Goal: Task Accomplishment & Management: Manage account settings

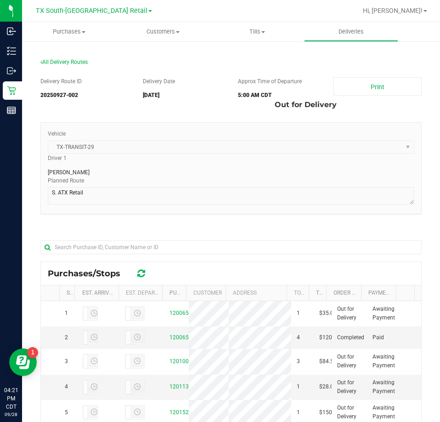
scroll to position [193, 0]
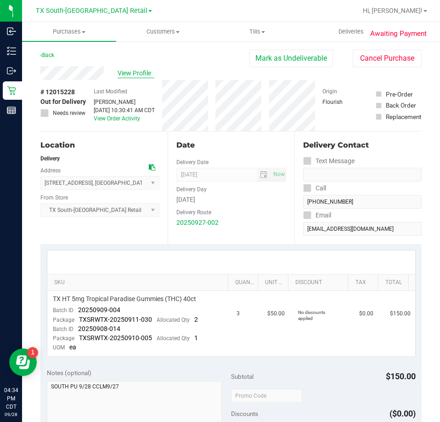
click at [136, 68] on span "View Profile" at bounding box center [136, 73] width 37 height 10
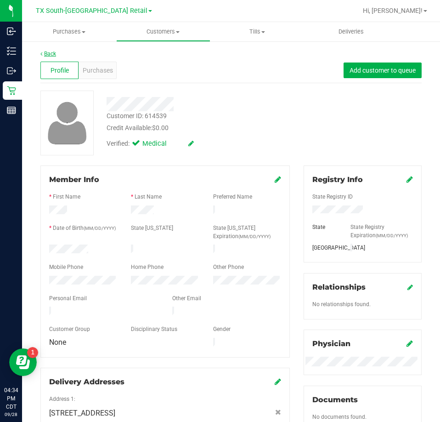
click at [47, 53] on link "Back" at bounding box center [48, 54] width 16 height 6
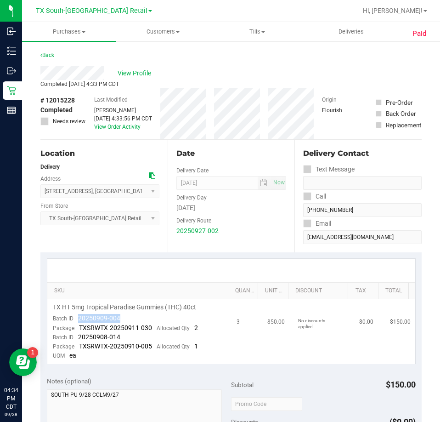
drag, startPoint x: 124, startPoint y: 319, endPoint x: 78, endPoint y: 316, distance: 46.5
click at [78, 316] on td "TX HT 5mg Tropical Paradise Gummies (THC) 40ct Batch ID 20250909-004 Package TX…" at bounding box center [139, 331] width 184 height 65
drag, startPoint x: 129, startPoint y: 339, endPoint x: 79, endPoint y: 339, distance: 49.2
click at [79, 339] on td "TX HT 5mg Tropical Paradise Gummies (THC) 40ct Batch ID 20250909-004 Package TX…" at bounding box center [139, 331] width 184 height 65
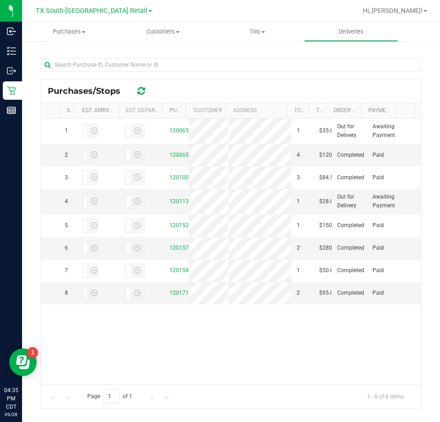
scroll to position [193, 0]
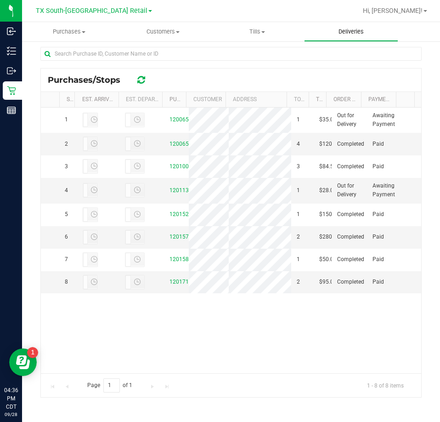
click at [340, 28] on span "Deliveries" at bounding box center [351, 32] width 50 height 8
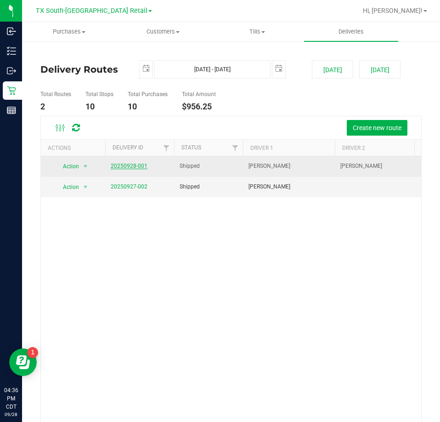
click at [131, 168] on link "20250928-001" at bounding box center [129, 166] width 37 height 6
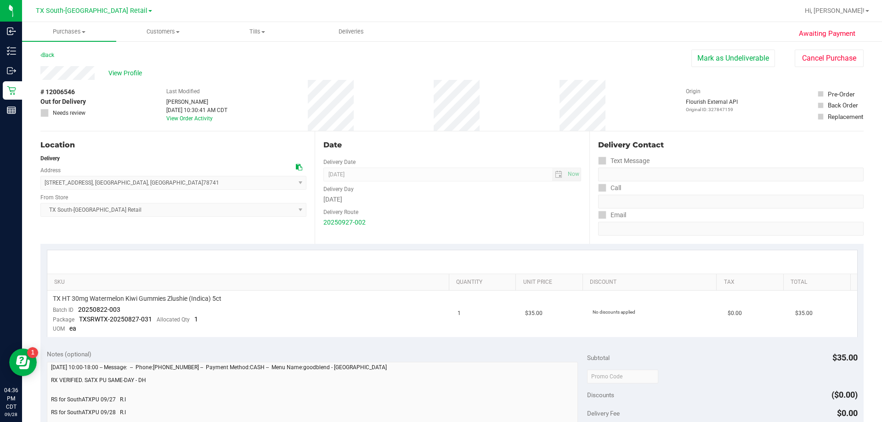
drag, startPoint x: 719, startPoint y: 51, endPoint x: 484, endPoint y: 62, distance: 235.5
click at [440, 51] on button "Mark as Undeliverable" at bounding box center [733, 58] width 84 height 17
click at [440, 62] on button "Mark as Packed" at bounding box center [740, 58] width 69 height 17
click at [440, 62] on button "Send Back to Created" at bounding box center [734, 58] width 81 height 17
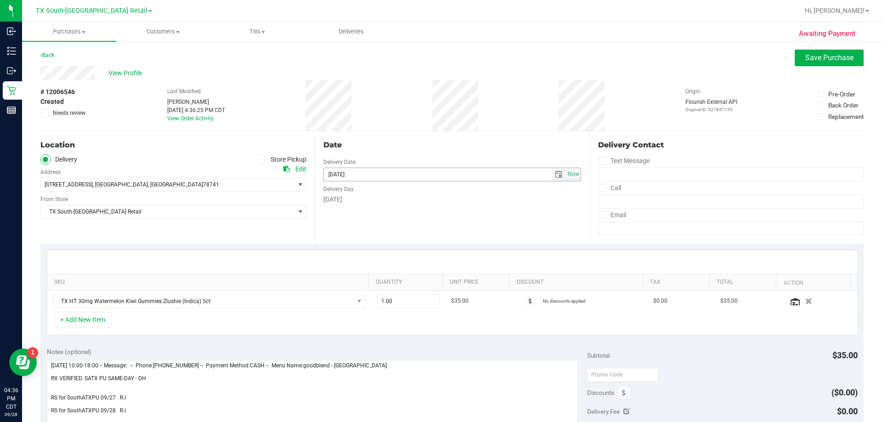
click at [440, 177] on span "select" at bounding box center [558, 174] width 7 height 7
click at [347, 284] on link "29" at bounding box center [342, 282] width 13 height 14
type input "[DATE]"
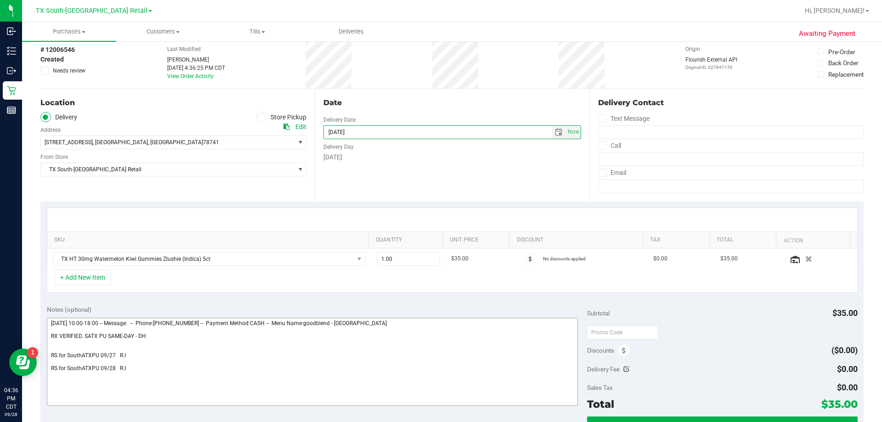
scroll to position [92, 0]
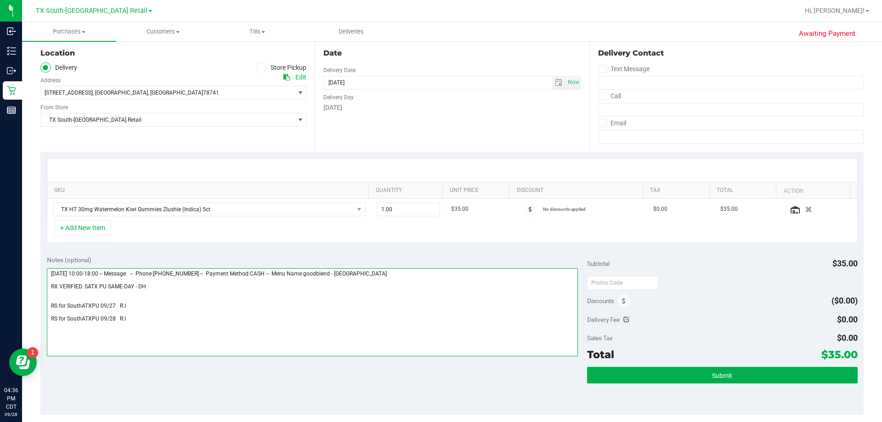
click at [158, 321] on textarea at bounding box center [312, 312] width 531 height 88
click at [115, 333] on textarea at bounding box center [312, 312] width 531 height 88
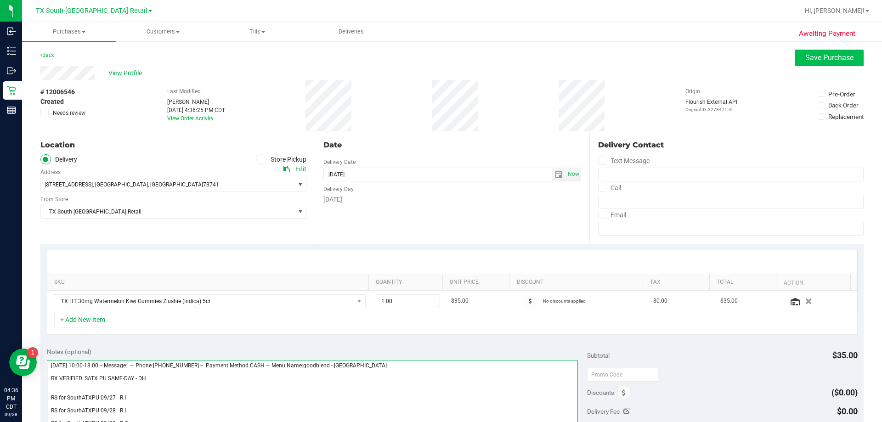
type textarea "Friday 09/26/2025 10:00-18:00 -- Message: -- Phone:7373334261 -- Payment Method…"
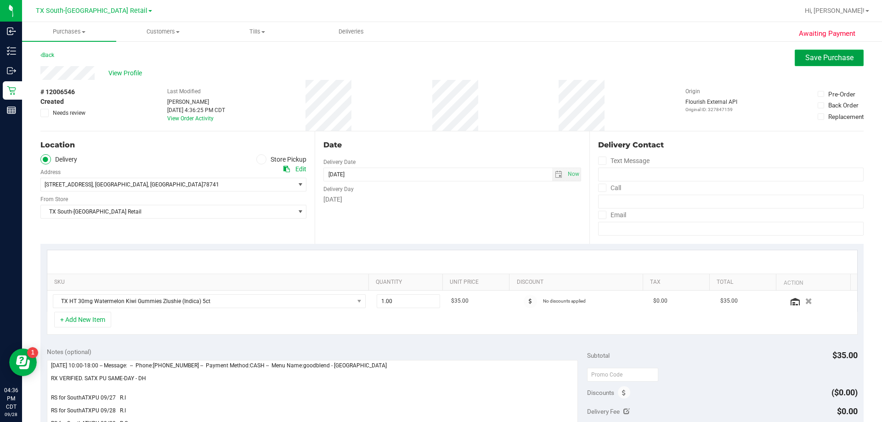
click at [440, 61] on span "Save Purchase" at bounding box center [829, 57] width 48 height 9
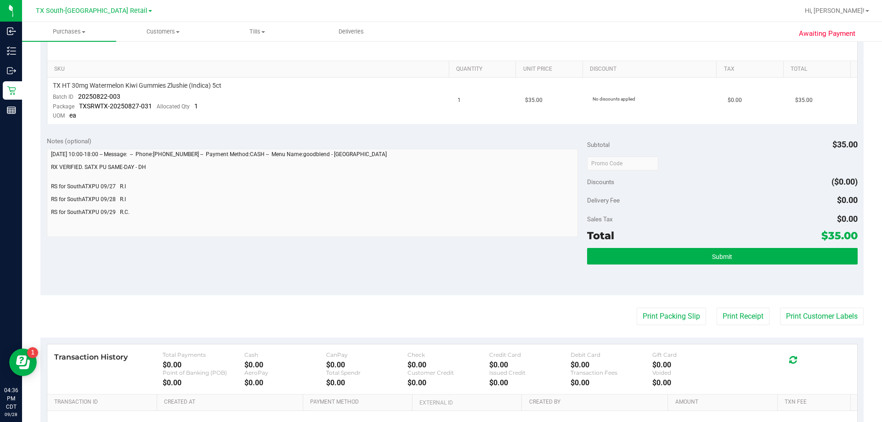
scroll to position [230, 0]
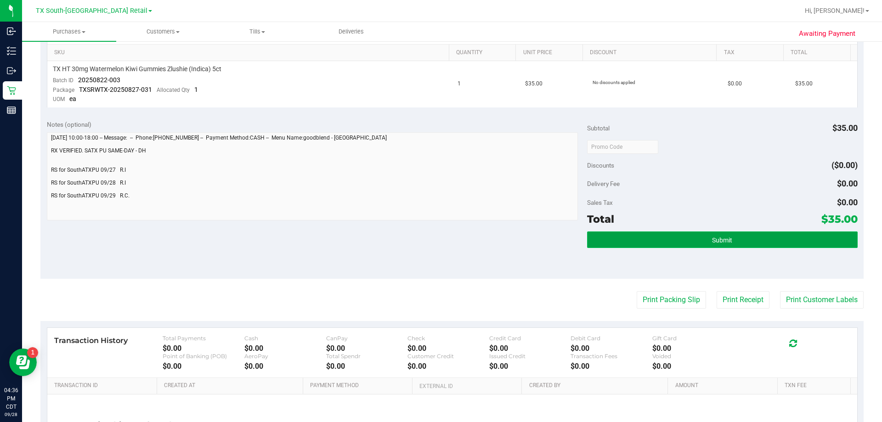
click at [440, 242] on span "Submit" at bounding box center [722, 240] width 20 height 7
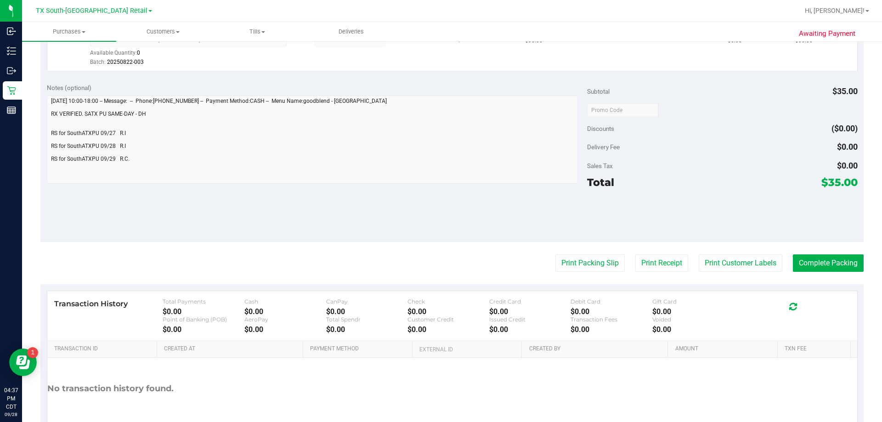
scroll to position [276, 0]
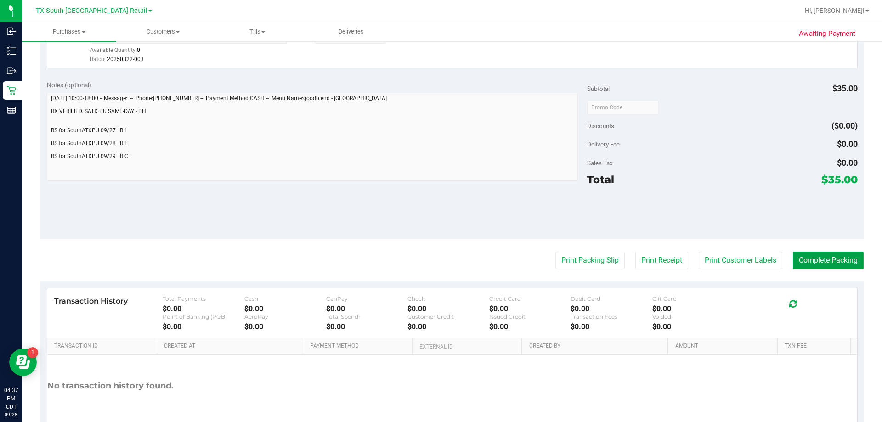
click at [440, 260] on button "Complete Packing" at bounding box center [828, 260] width 71 height 17
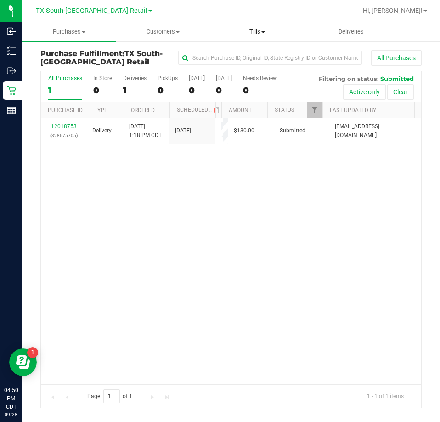
click at [265, 30] on span "Tills" at bounding box center [257, 32] width 93 height 8
click at [241, 57] on span "Manage tills" at bounding box center [241, 55] width 62 height 8
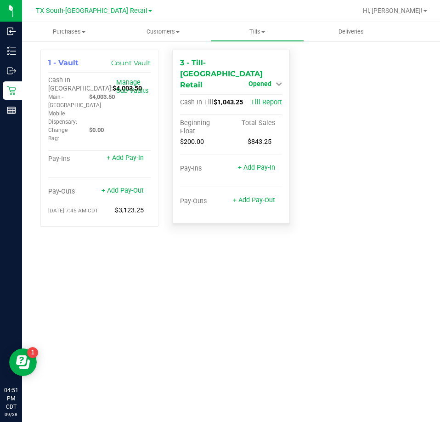
click at [254, 80] on span "Opened" at bounding box center [260, 83] width 23 height 7
click at [260, 99] on link "Close Till" at bounding box center [261, 102] width 25 height 7
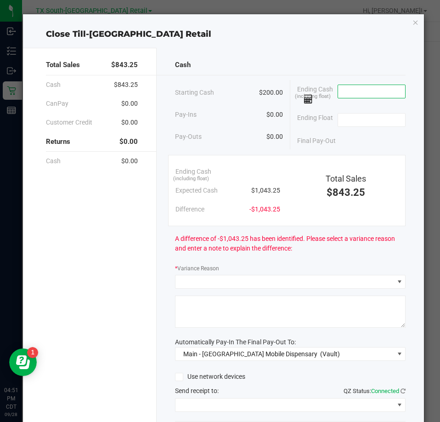
click at [343, 96] on input at bounding box center [372, 91] width 68 height 13
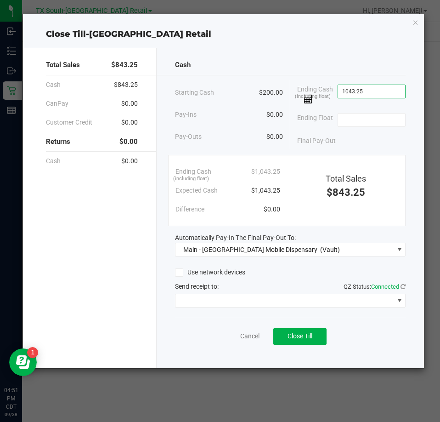
type input "$1,043.25"
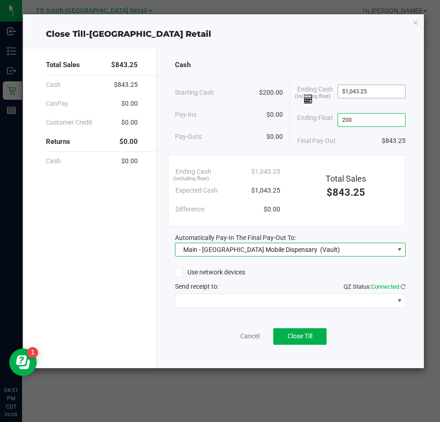
type input "$200.00"
click at [182, 272] on span at bounding box center [179, 272] width 8 height 8
click at [0, 0] on input "Use network devices" at bounding box center [0, 0] width 0 height 0
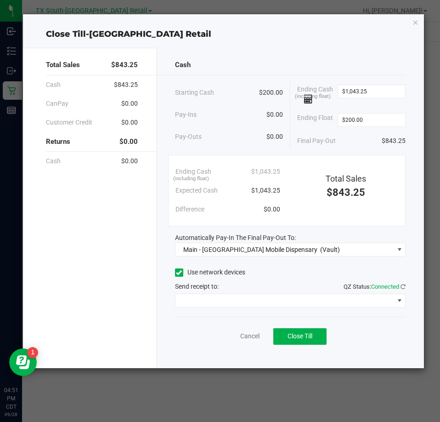
click at [182, 272] on span at bounding box center [179, 272] width 8 height 8
click at [0, 0] on input "Use network devices" at bounding box center [0, 0] width 0 height 0
click at [190, 290] on div "Send receipt to: QZ Status: Connected" at bounding box center [290, 287] width 231 height 10
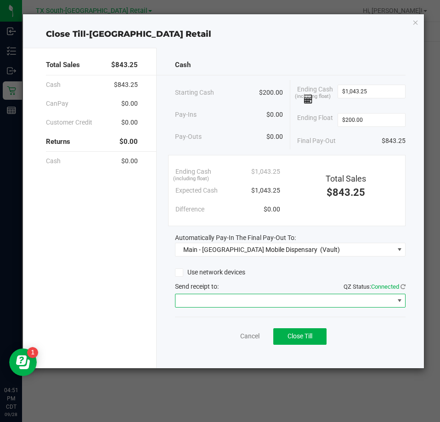
click at [194, 301] on span at bounding box center [284, 300] width 218 height 13
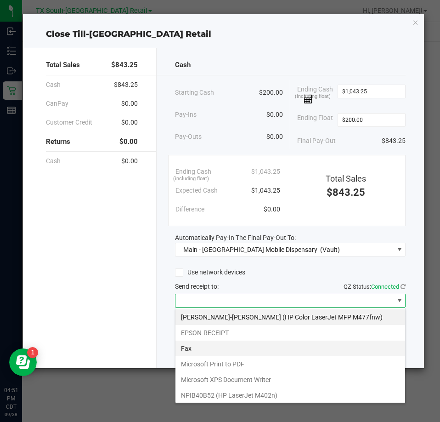
scroll to position [14, 231]
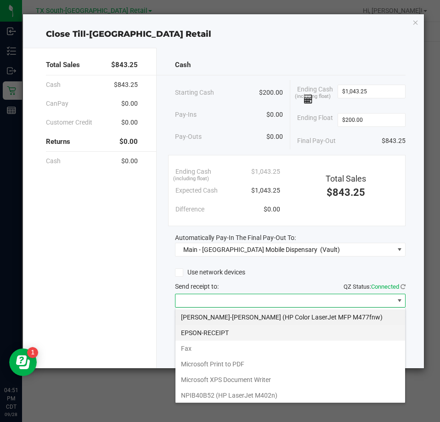
click at [220, 331] on li "EPSON-RECEIPT" at bounding box center [290, 333] width 230 height 16
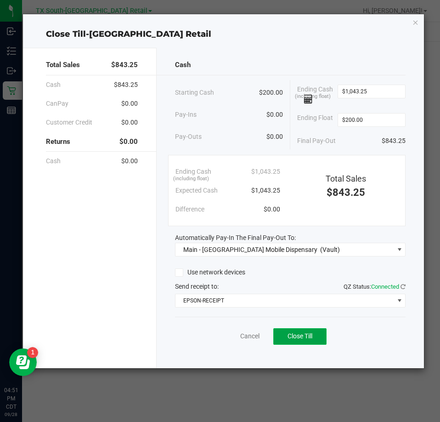
click at [300, 338] on span "Close Till" at bounding box center [300, 335] width 25 height 7
click at [228, 339] on link "Dismiss" at bounding box center [230, 336] width 22 height 10
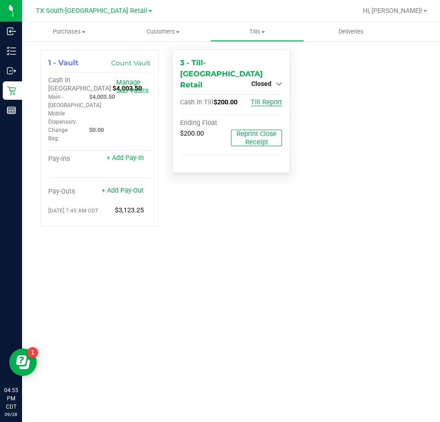
click at [262, 98] on span "Till Report" at bounding box center [266, 102] width 31 height 8
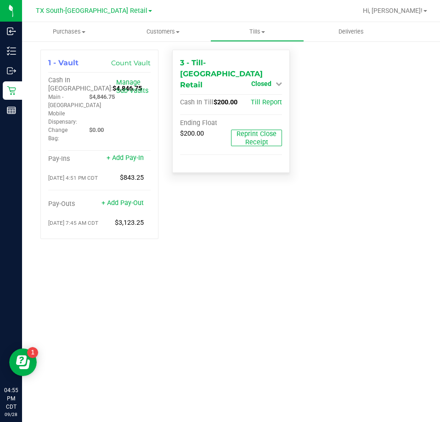
click at [262, 80] on span "Closed" at bounding box center [261, 83] width 20 height 7
click at [261, 99] on link "Open Till" at bounding box center [261, 102] width 24 height 7
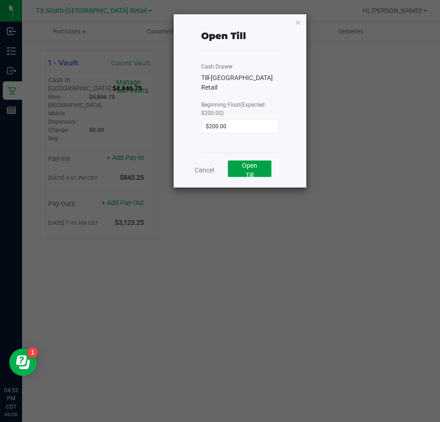
click at [249, 160] on button "Open Till" at bounding box center [250, 168] width 44 height 17
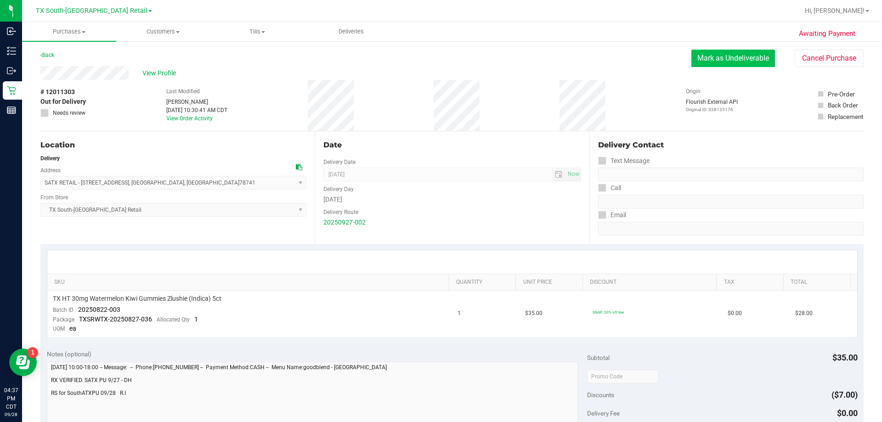
click at [440, 62] on button "Mark as Undeliverable" at bounding box center [733, 58] width 84 height 17
click at [440, 62] on button "Mark as Packed" at bounding box center [740, 58] width 69 height 17
click at [440, 58] on button "Send Back to Created" at bounding box center [734, 58] width 81 height 17
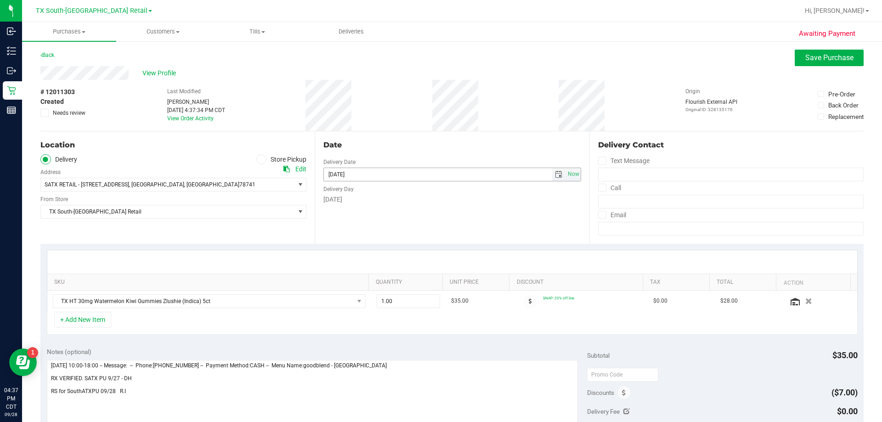
click at [440, 173] on span "select" at bounding box center [558, 174] width 7 height 7
click at [346, 281] on link "29" at bounding box center [342, 282] width 13 height 14
type input "[DATE]"
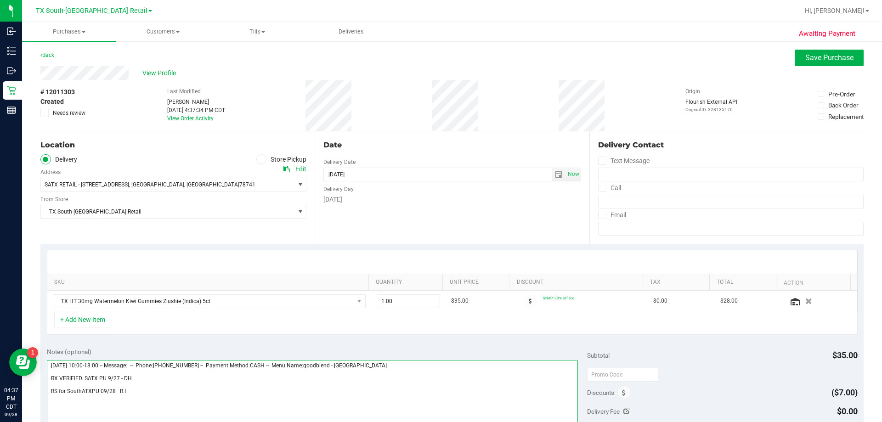
click at [169, 388] on textarea at bounding box center [312, 404] width 531 height 88
type textarea "[DATE] 10:00-18:00 -- Message: -- Phone:[PHONE_NUMBER] -- Payment Method:CASH -…"
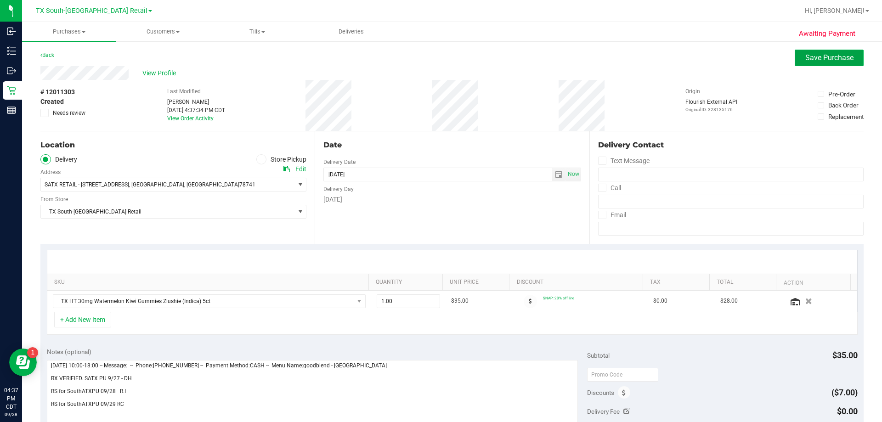
click at [440, 60] on span "Save Purchase" at bounding box center [829, 57] width 48 height 9
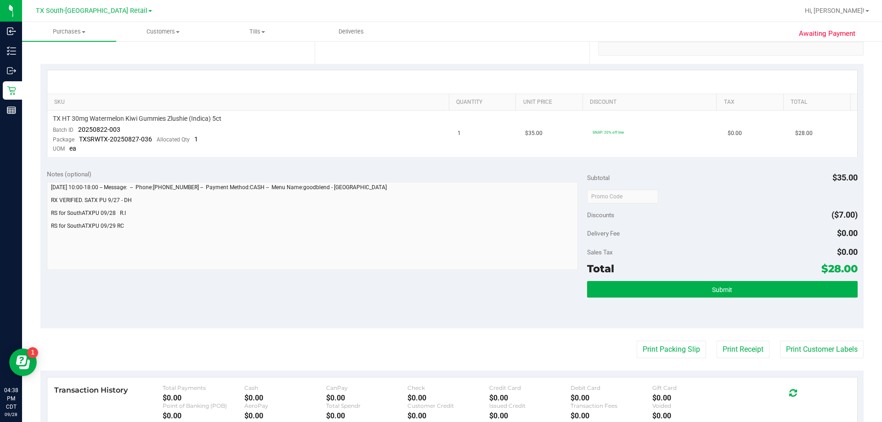
scroll to position [184, 0]
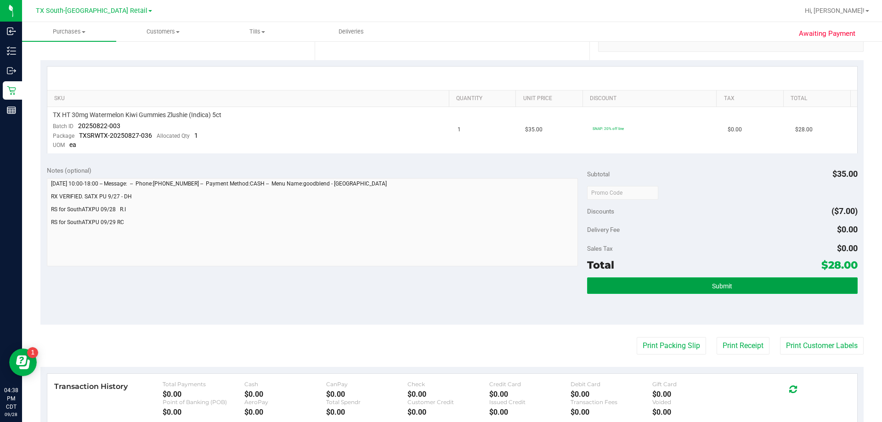
click at [440, 283] on button "Submit" at bounding box center [722, 285] width 270 height 17
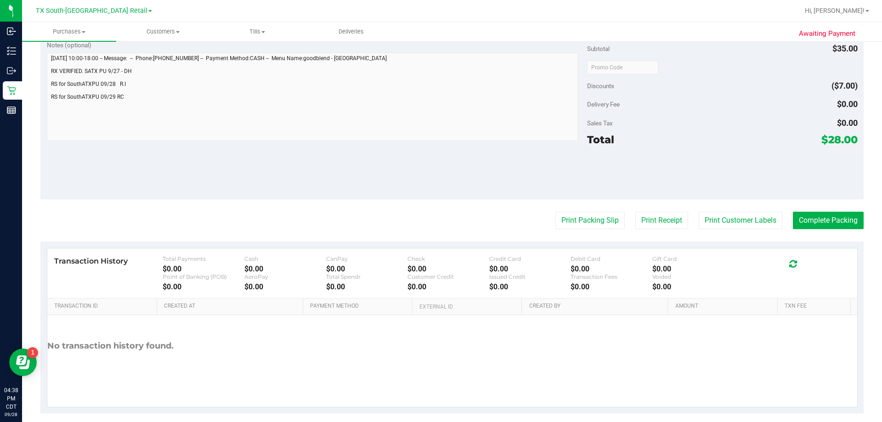
scroll to position [325, 0]
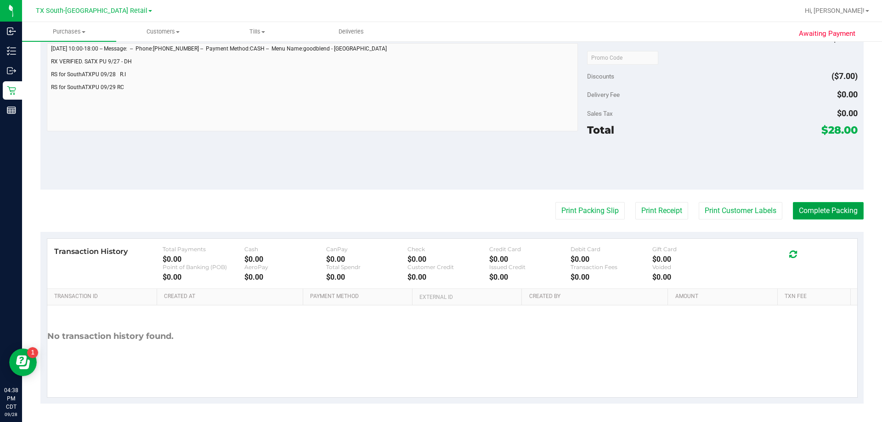
click at [440, 215] on button "Complete Packing" at bounding box center [828, 210] width 71 height 17
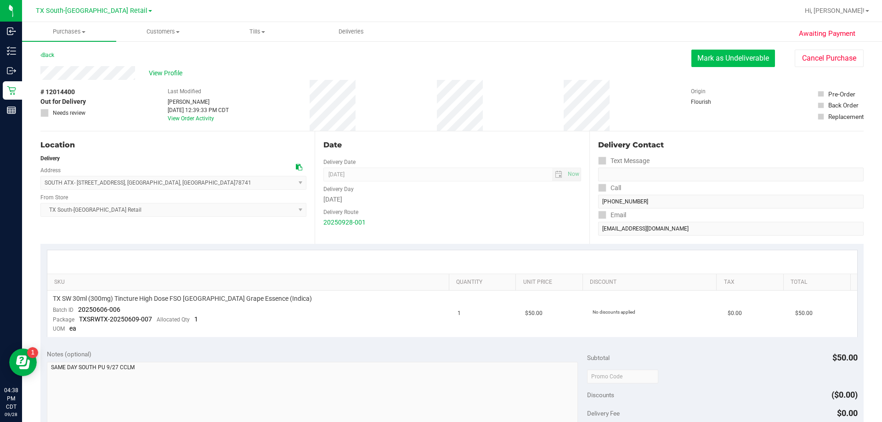
click at [440, 61] on button "Mark as Undeliverable" at bounding box center [733, 58] width 84 height 17
click at [440, 58] on button "Mark as Packed" at bounding box center [740, 58] width 69 height 17
click at [440, 62] on button "Send Back to Created" at bounding box center [734, 58] width 81 height 17
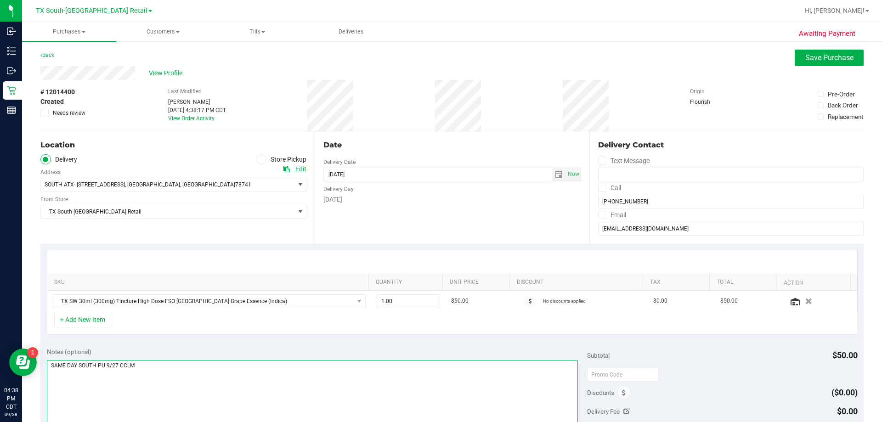
click at [184, 364] on textarea at bounding box center [312, 404] width 531 height 88
click at [440, 177] on span "select" at bounding box center [558, 174] width 7 height 7
type textarea "SAME DAY SOUTH PU 9/27 CCLM R/S to 09/29 [PERSON_NAME] PU--RC"
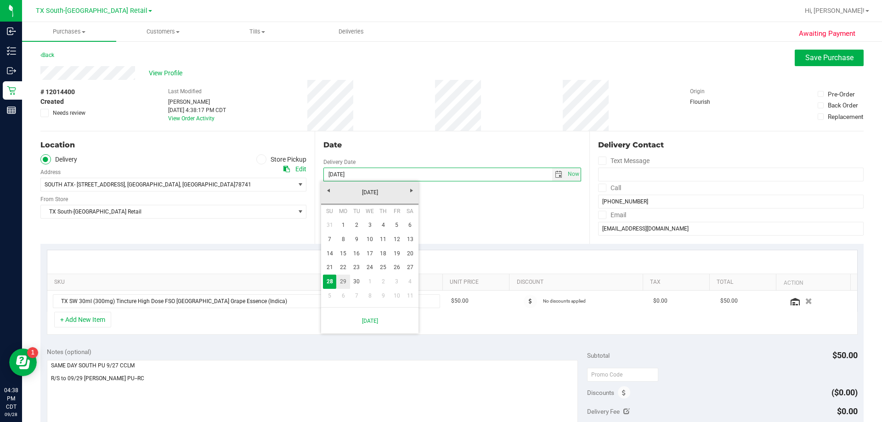
click at [346, 279] on link "29" at bounding box center [342, 282] width 13 height 14
type input "[DATE]"
click at [440, 56] on span "Save Purchase" at bounding box center [829, 57] width 48 height 9
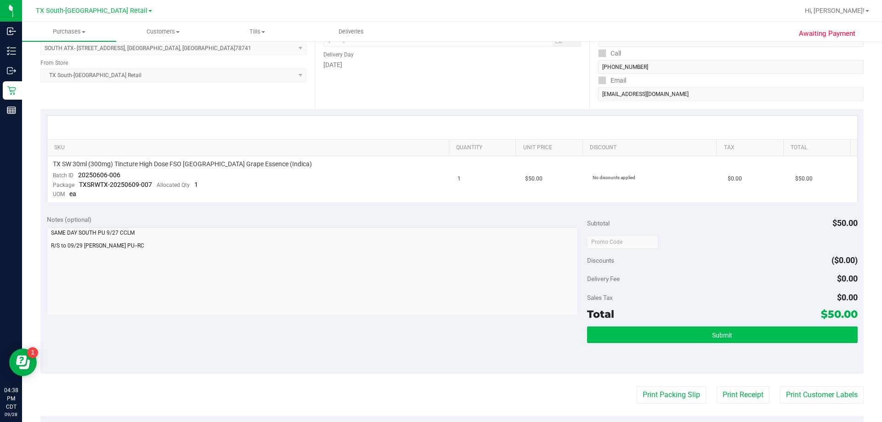
scroll to position [138, 0]
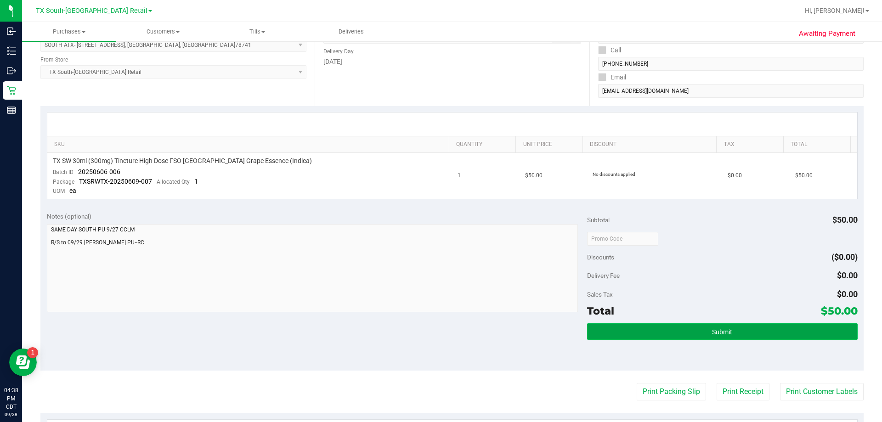
click at [440, 333] on button "Submit" at bounding box center [722, 331] width 270 height 17
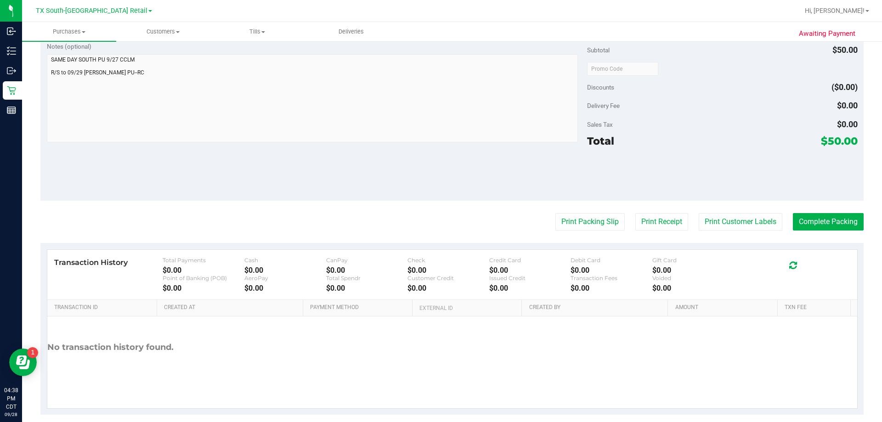
scroll to position [322, 0]
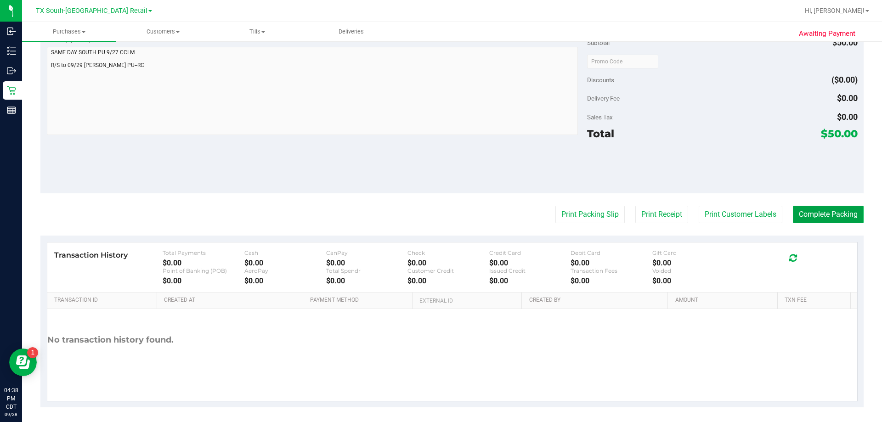
click at [440, 213] on button "Complete Packing" at bounding box center [828, 214] width 71 height 17
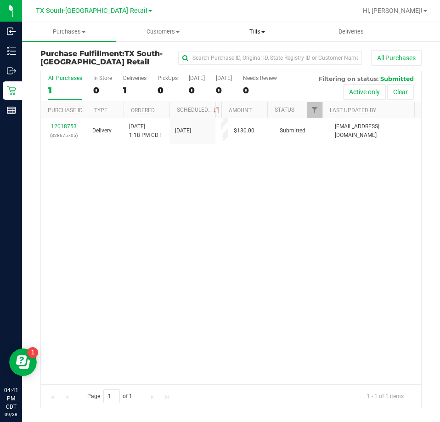
click at [254, 27] on uib-tab-heading "Tills Manage tills Reconcile e-payments" at bounding box center [257, 32] width 93 height 18
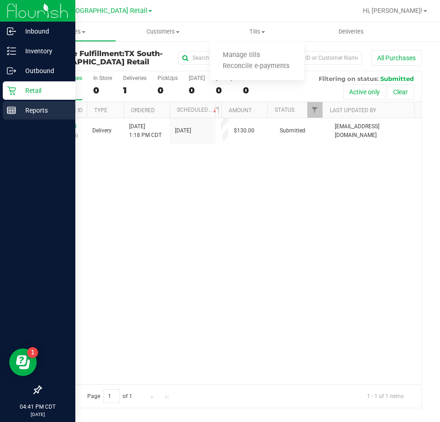
click at [24, 114] on p "Reports" at bounding box center [43, 110] width 55 height 11
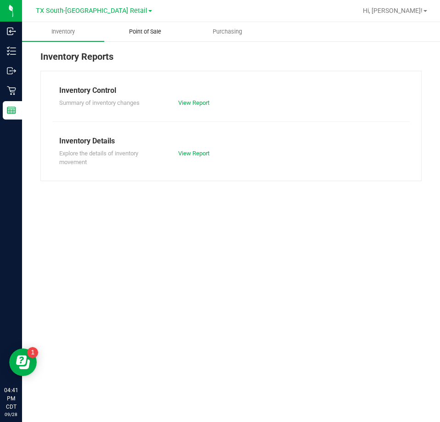
click at [148, 29] on span "Point of Sale" at bounding box center [145, 32] width 57 height 8
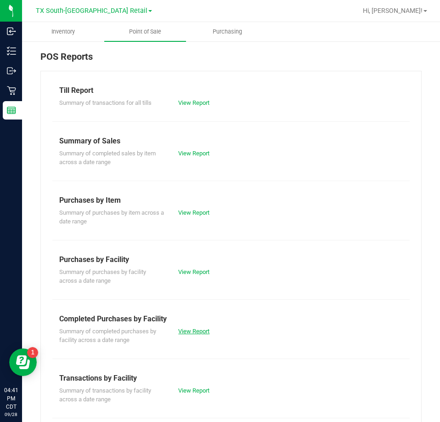
click at [190, 331] on link "View Report" at bounding box center [193, 331] width 31 height 7
